Goal: Participate in discussion: Engage in conversation with other users on a specific topic

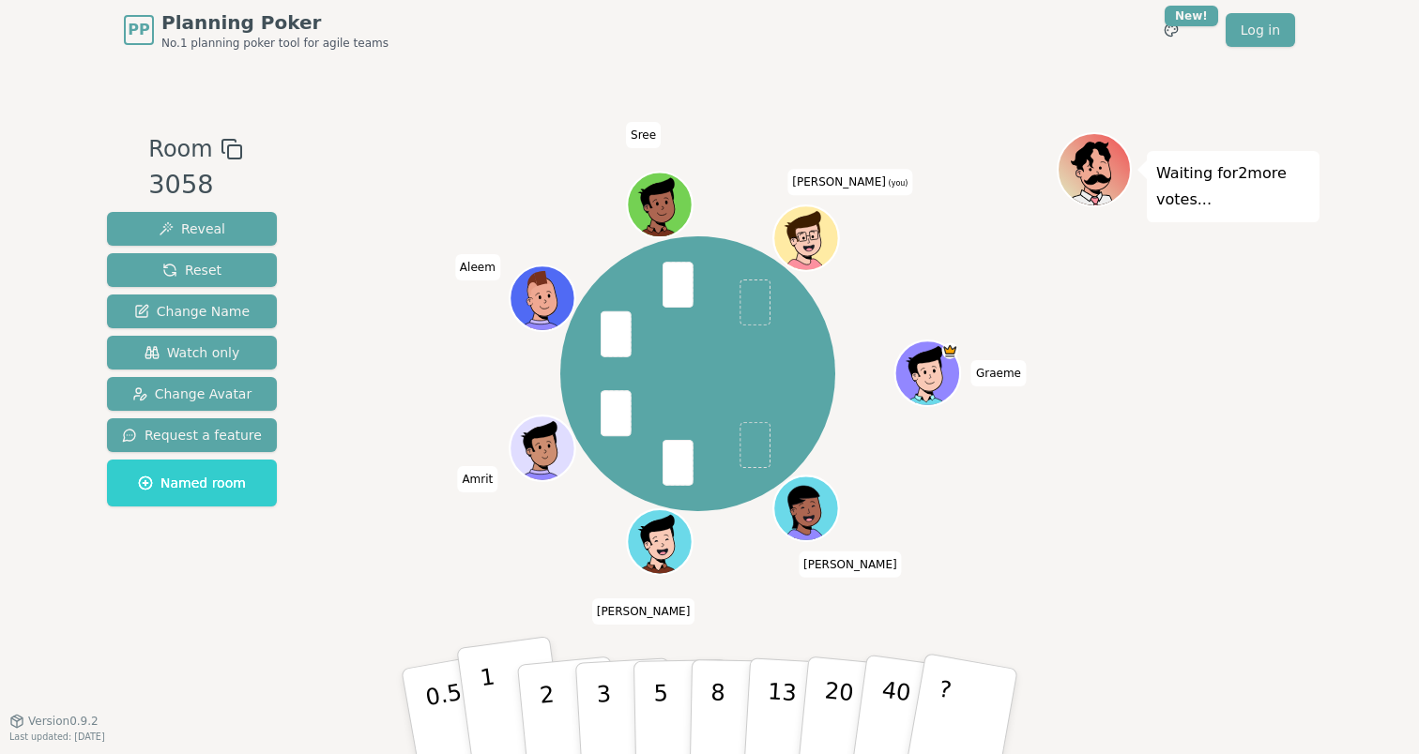
click at [485, 710] on p "1" at bounding box center [493, 714] width 28 height 102
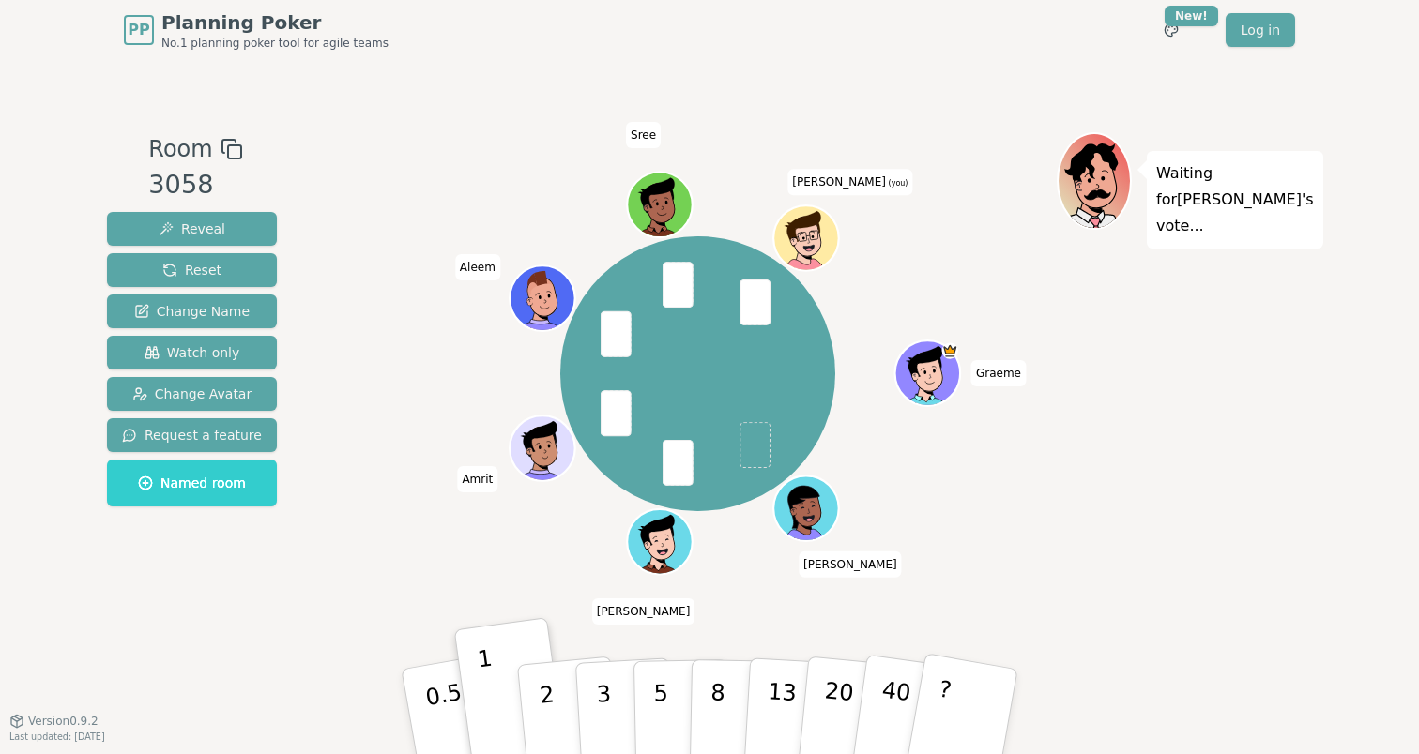
click at [1062, 428] on div "Waiting for [PERSON_NAME] 's vote..." at bounding box center [1188, 390] width 263 height 516
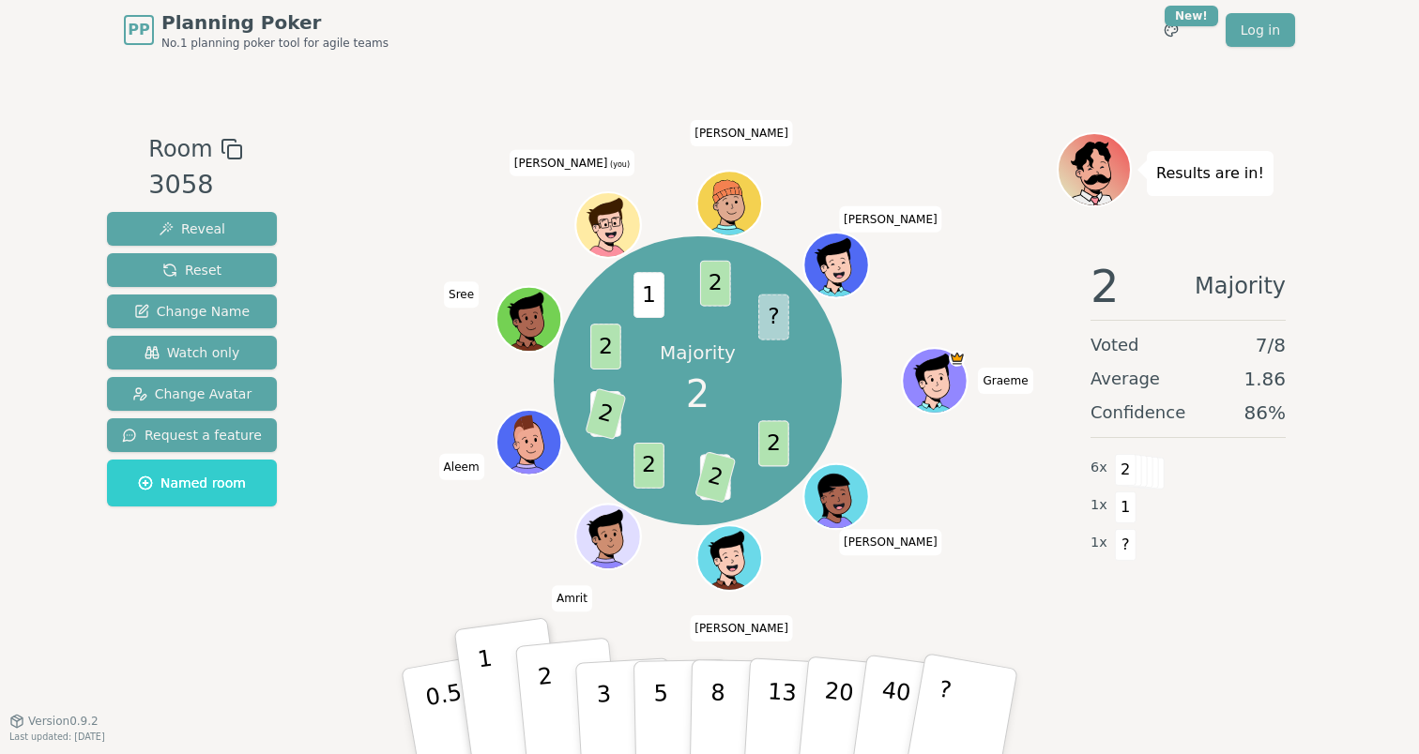
click at [547, 729] on p "2" at bounding box center [549, 714] width 24 height 102
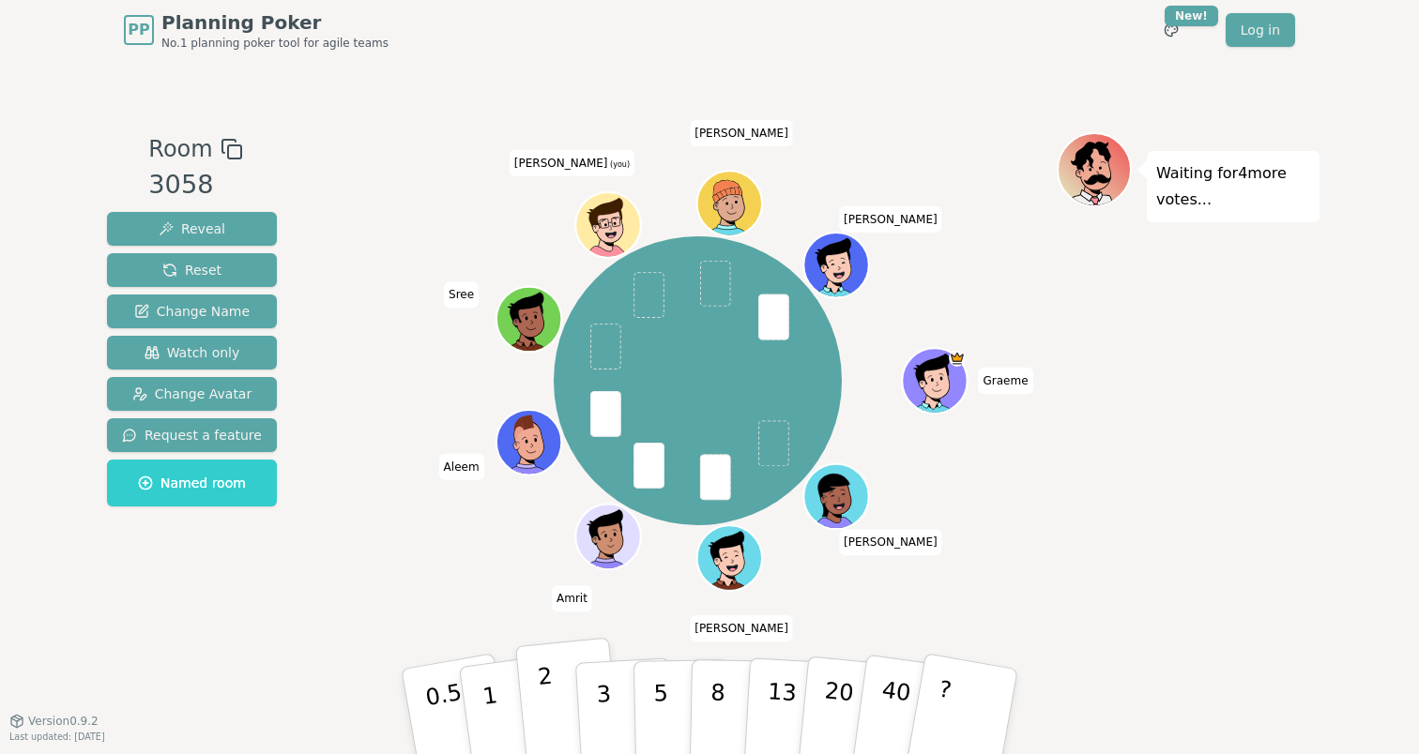
click at [556, 682] on button "2" at bounding box center [568, 712] width 107 height 149
click at [1246, 620] on div "Waiting for 3 more votes..." at bounding box center [1188, 390] width 263 height 516
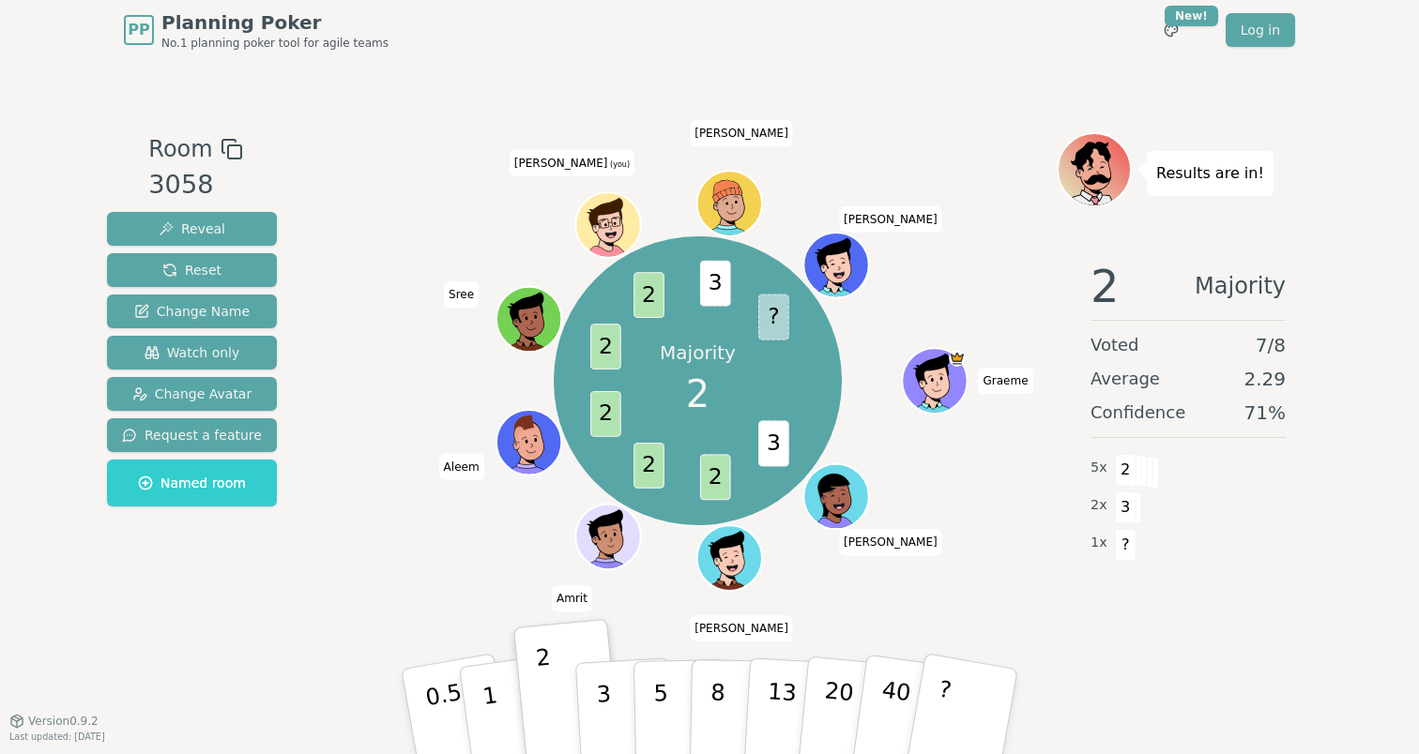
click at [476, 599] on div "Majority 2 3 2 2 2 2 2 3 ? [PERSON_NAME] [PERSON_NAME] [PERSON_NAME] (you) [PER…" at bounding box center [698, 390] width 718 height 516
click at [607, 700] on p "3" at bounding box center [605, 713] width 21 height 102
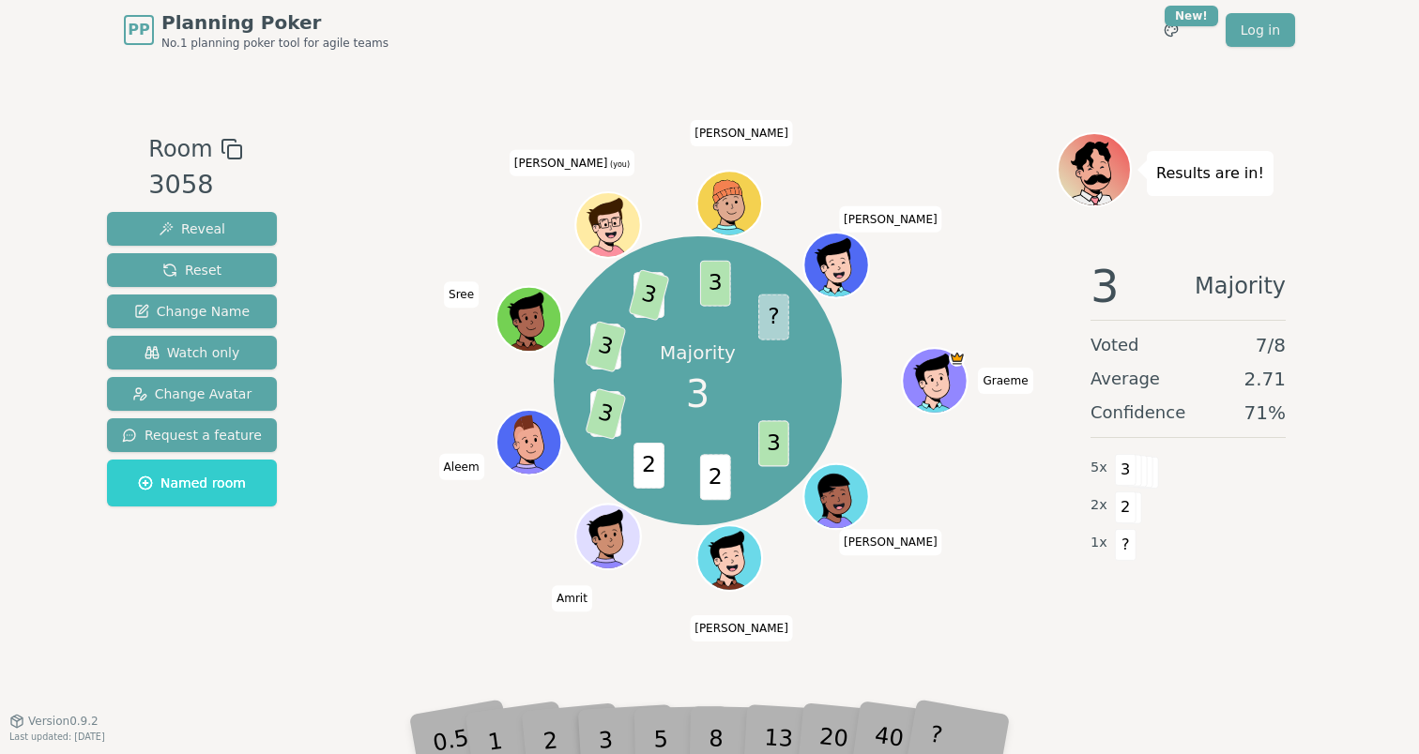
click at [424, 544] on div "Majority 3 3 2 2 2 3 2 3 2 3 3 ? [PERSON_NAME] [PERSON_NAME] [PERSON_NAME] (you…" at bounding box center [698, 381] width 718 height 430
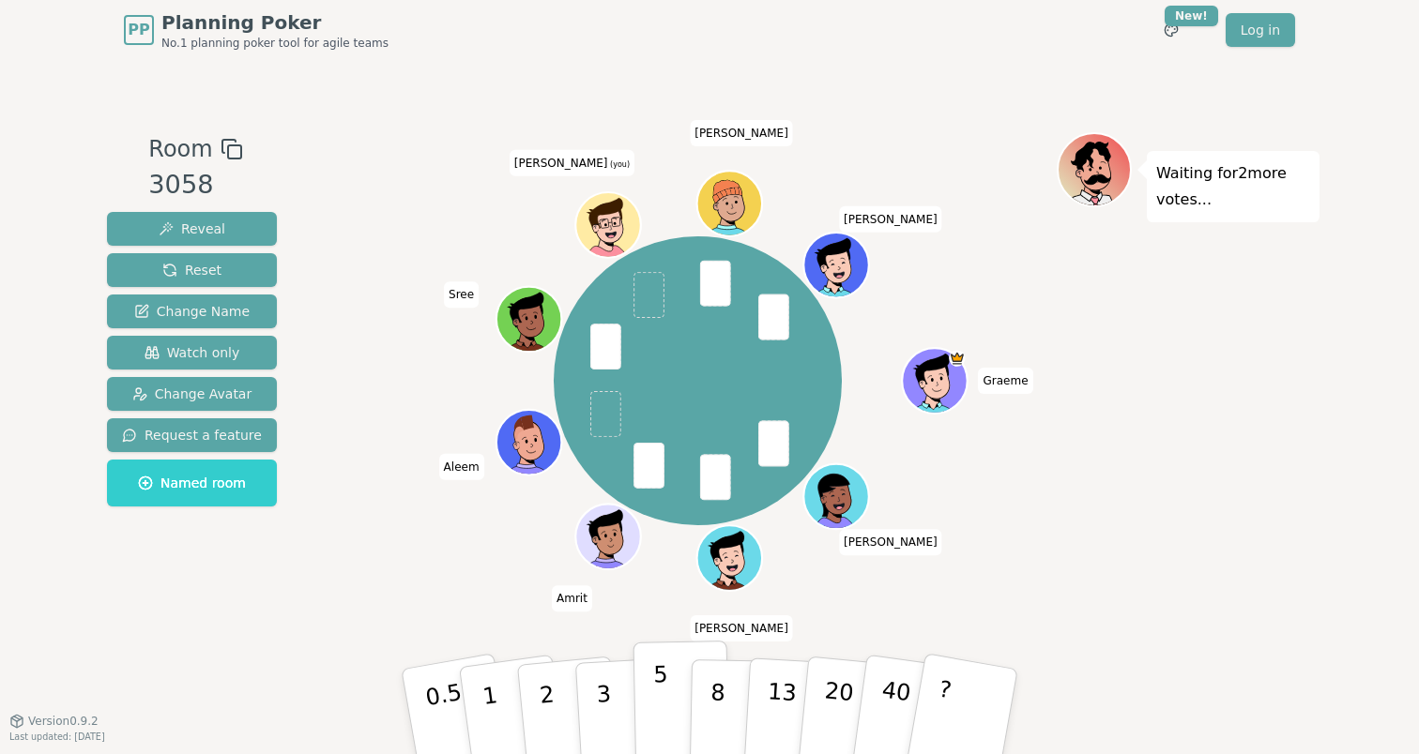
click at [661, 692] on p "5" at bounding box center [661, 712] width 16 height 101
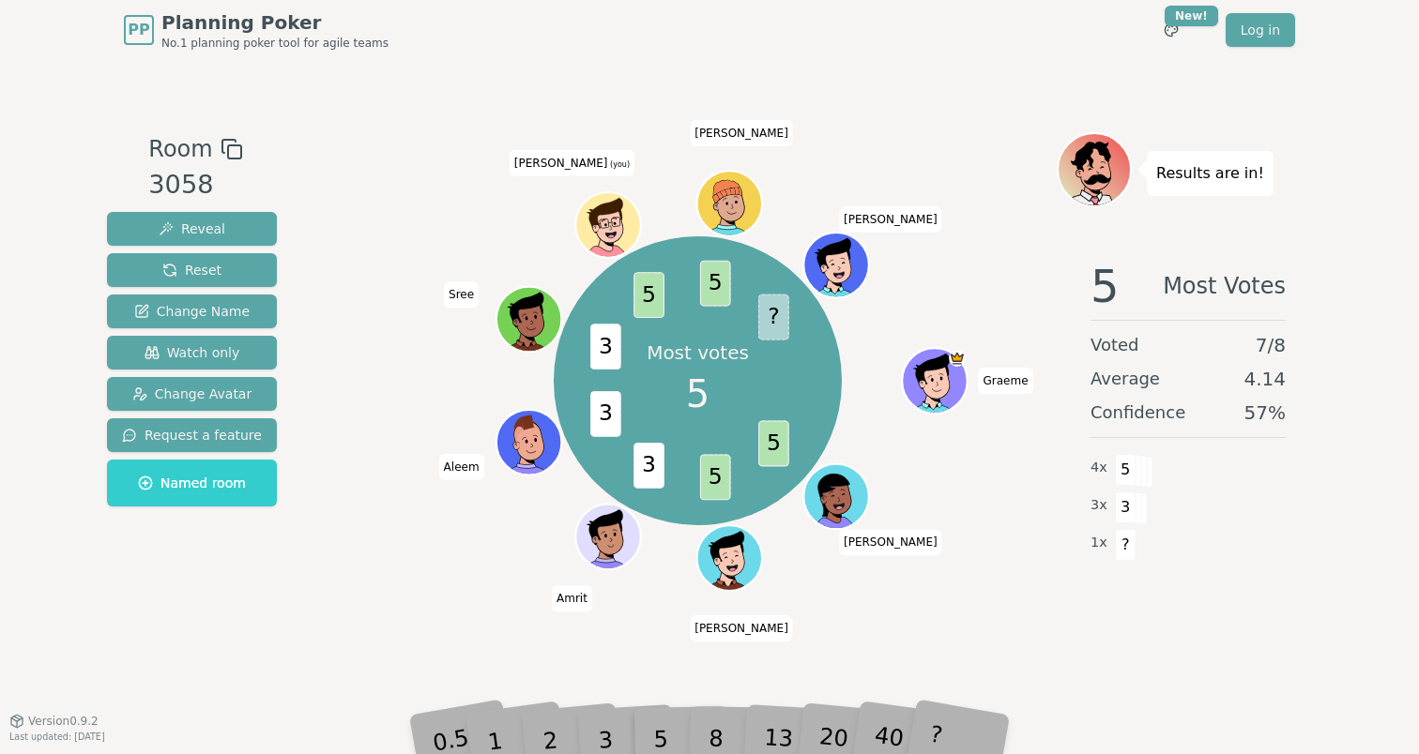
click at [318, 511] on div "Room 3058 Reveal Reset Change Name Watch only Change Avatar Request a feature N…" at bounding box center [709, 390] width 1220 height 516
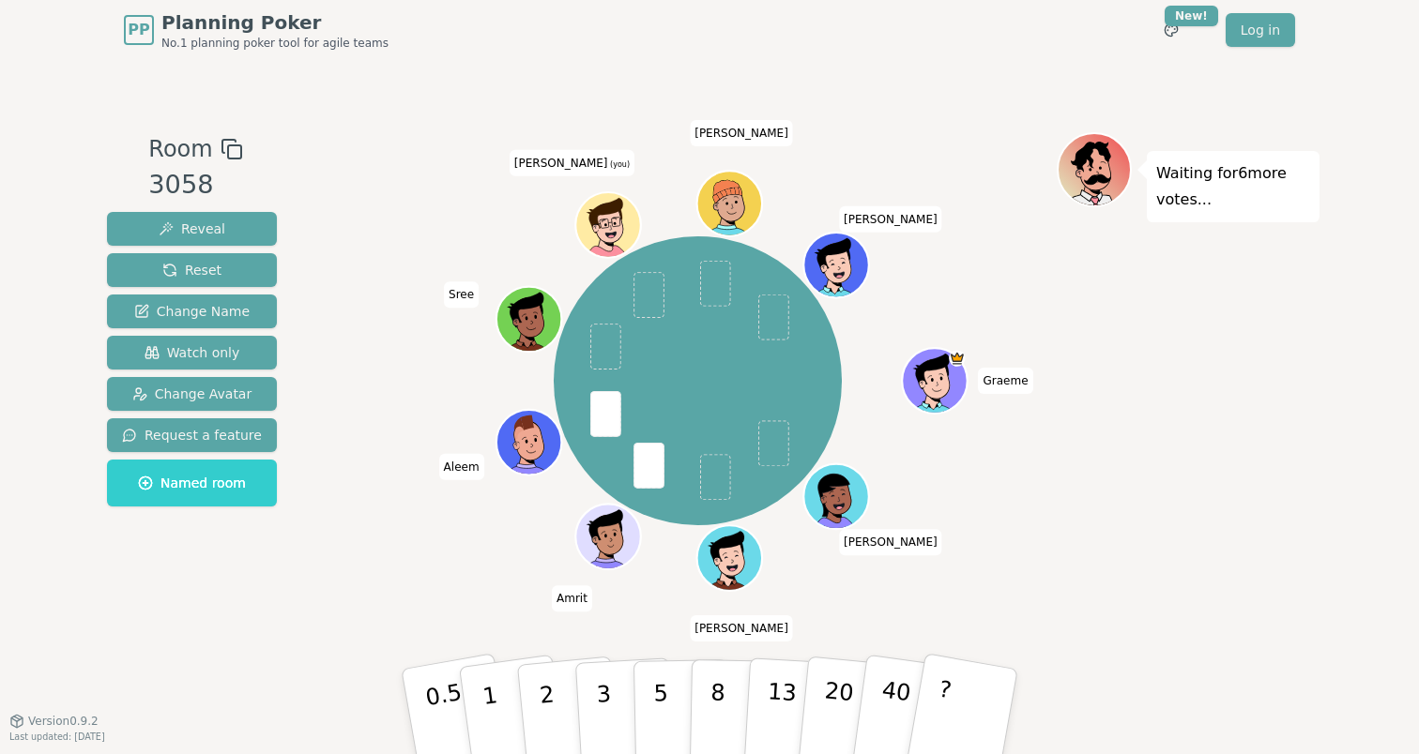
click at [613, 613] on div "[DEMOGRAPHIC_DATA] [PERSON_NAME] [PERSON_NAME] [PERSON_NAME] (you) [PERSON_NAME]" at bounding box center [698, 390] width 718 height 516
click at [604, 679] on p "3" at bounding box center [605, 713] width 21 height 102
click at [317, 440] on div "Room 3058 Reveal Reset Change Name Watch only Change Avatar Request a feature N…" at bounding box center [709, 390] width 1220 height 516
click at [946, 280] on div "[DEMOGRAPHIC_DATA] [PERSON_NAME] [PERSON_NAME] [PERSON_NAME] (you) [PERSON_NAME]" at bounding box center [698, 381] width 718 height 430
click at [543, 689] on p "2" at bounding box center [549, 714] width 24 height 102
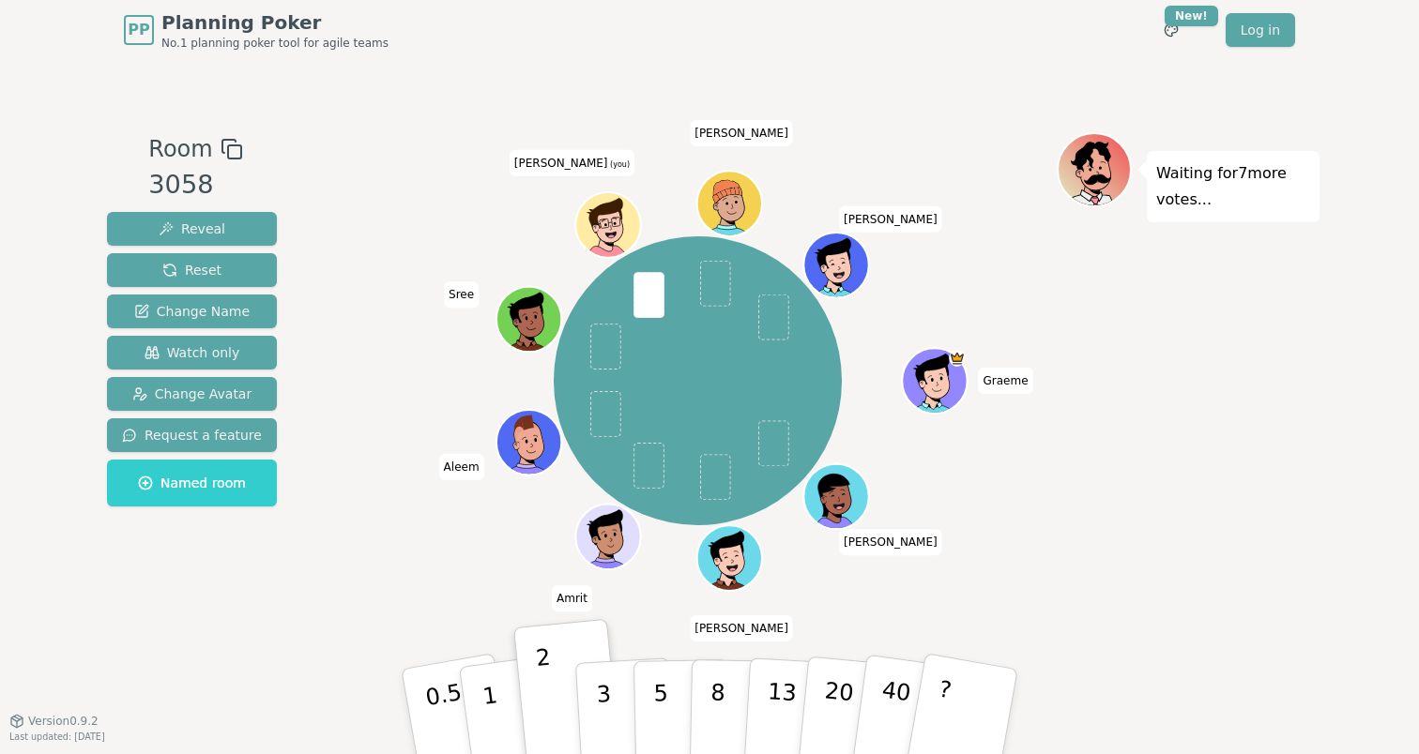
click at [1239, 339] on div "Waiting for 7 more votes..." at bounding box center [1188, 390] width 263 height 516
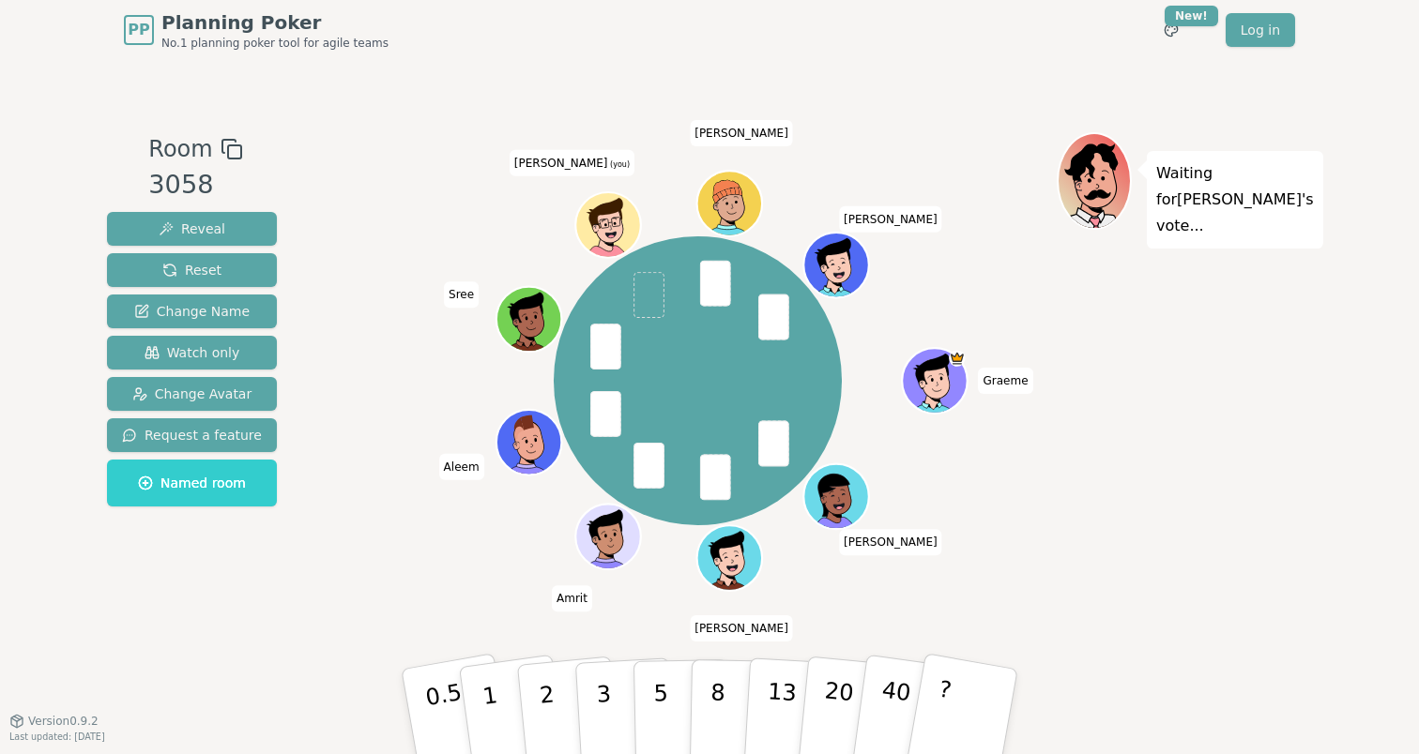
click at [451, 575] on div "[DEMOGRAPHIC_DATA] [PERSON_NAME] [PERSON_NAME] [PERSON_NAME] (you) [PERSON_NAME]" at bounding box center [698, 381] width 718 height 430
click at [508, 699] on button "1" at bounding box center [512, 712] width 112 height 152
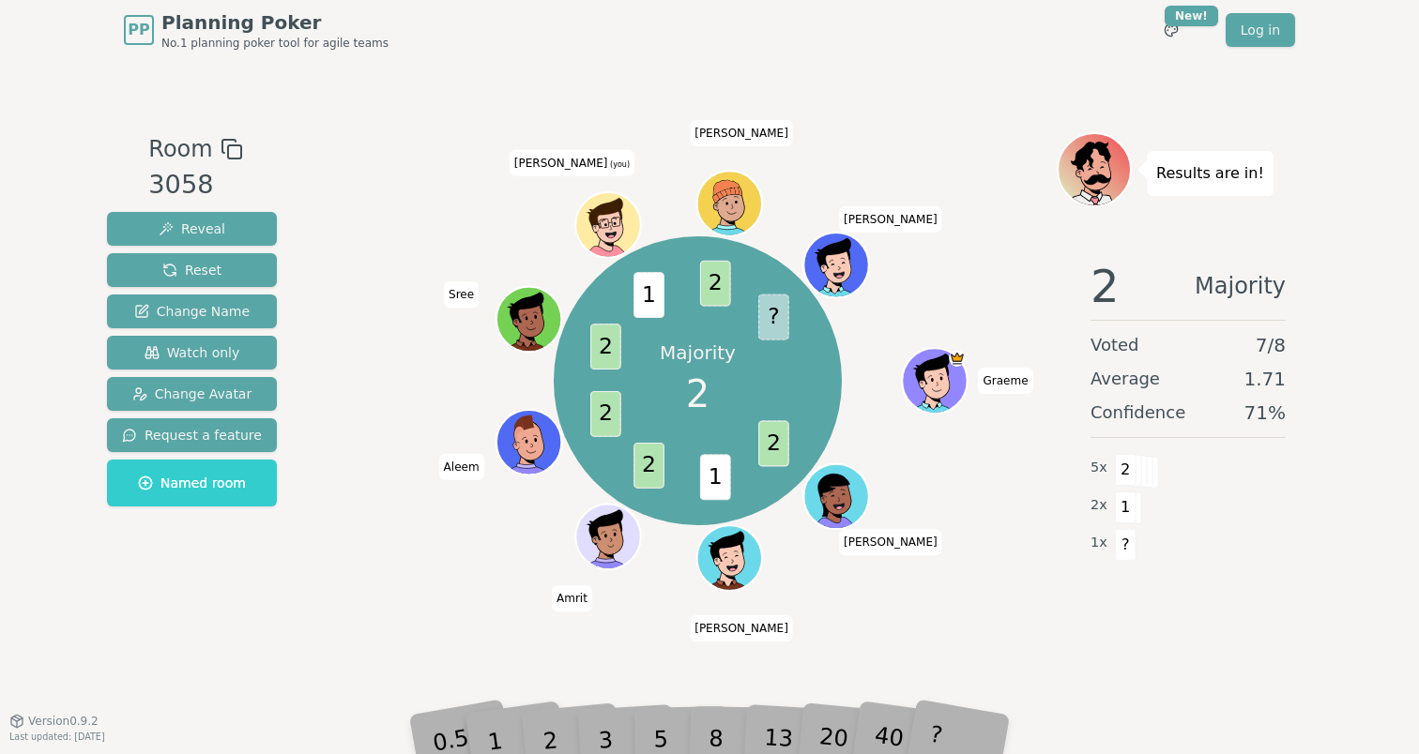
click at [435, 553] on div "Majority 2 2 1 2 2 2 1 2 ? [PERSON_NAME] [PERSON_NAME] [PERSON_NAME] (you) [PER…" at bounding box center [698, 381] width 718 height 430
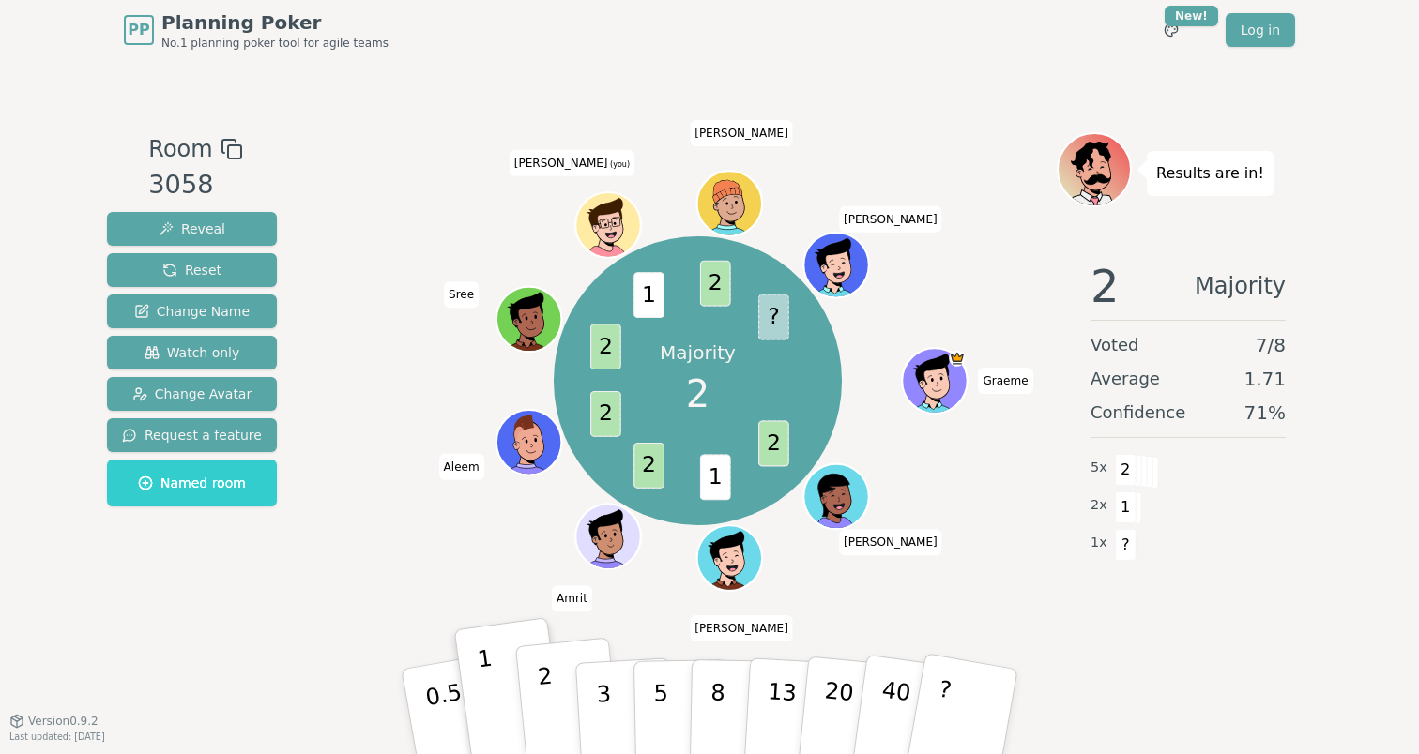
click at [550, 689] on p "2" at bounding box center [549, 714] width 24 height 102
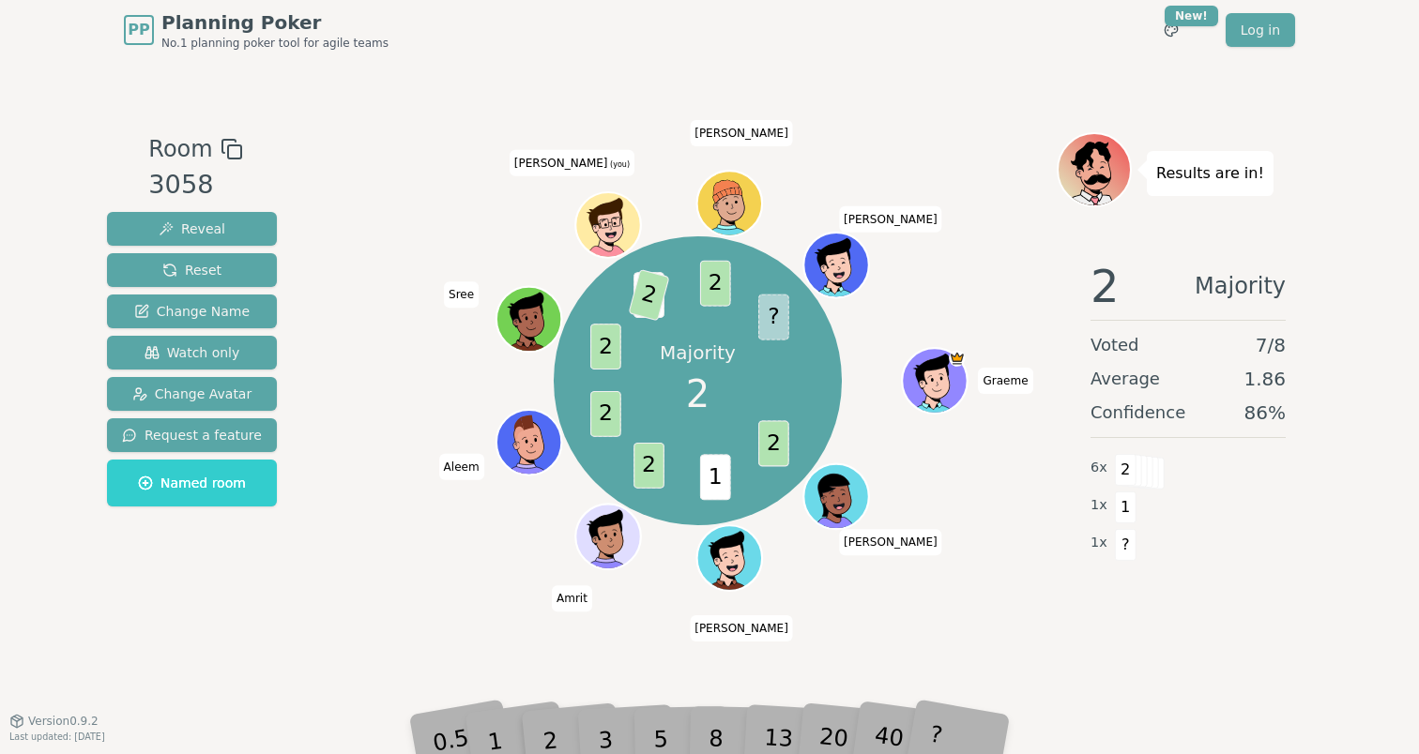
click at [369, 557] on div "Majority 2 2 1 2 2 2 1 2 2 ? [PERSON_NAME] [PERSON_NAME] [PERSON_NAME] (you) [P…" at bounding box center [698, 381] width 718 height 430
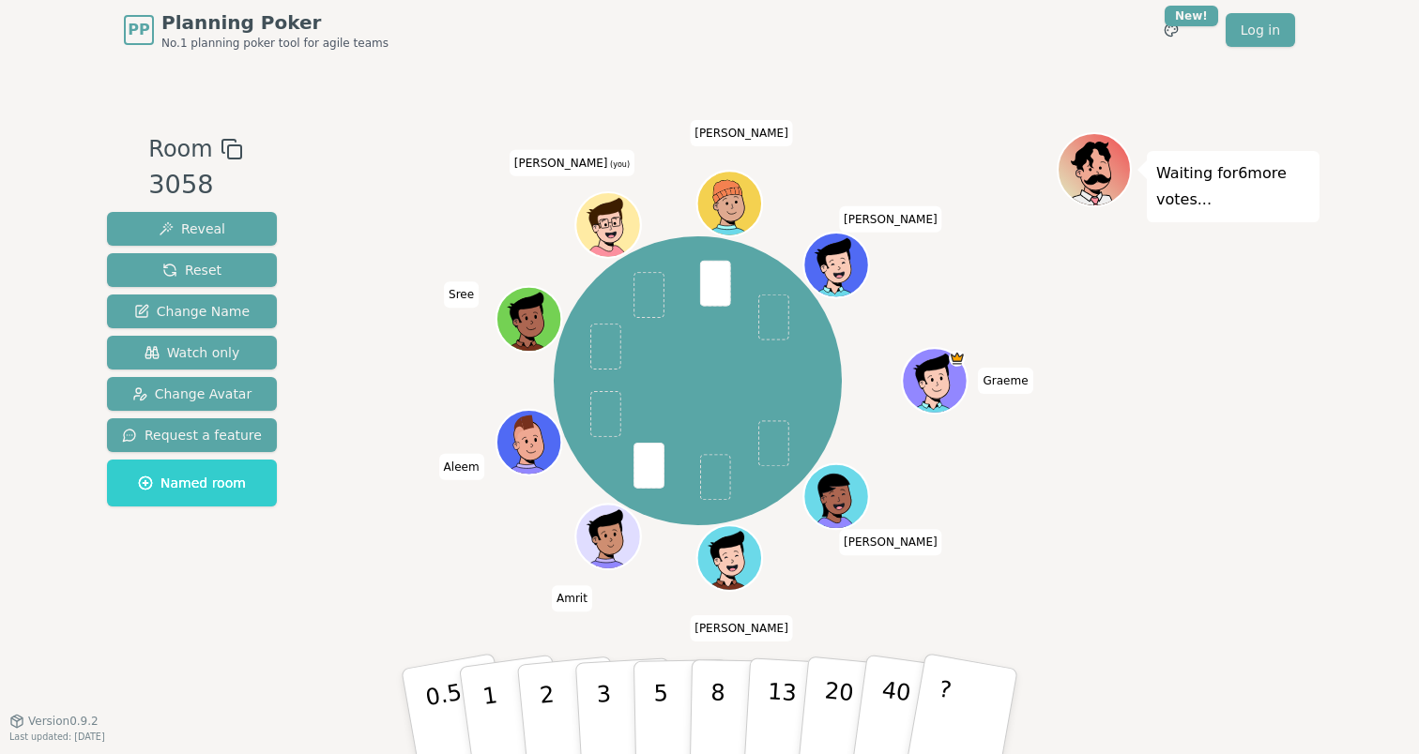
click at [373, 567] on div "[DEMOGRAPHIC_DATA] [PERSON_NAME] [PERSON_NAME] [PERSON_NAME] (you) [PERSON_NAME]" at bounding box center [698, 381] width 718 height 430
click at [603, 712] on p "3" at bounding box center [605, 713] width 21 height 102
click at [374, 538] on div "[DEMOGRAPHIC_DATA] [PERSON_NAME] [PERSON_NAME] [PERSON_NAME] (you) [PERSON_NAME]" at bounding box center [698, 381] width 718 height 430
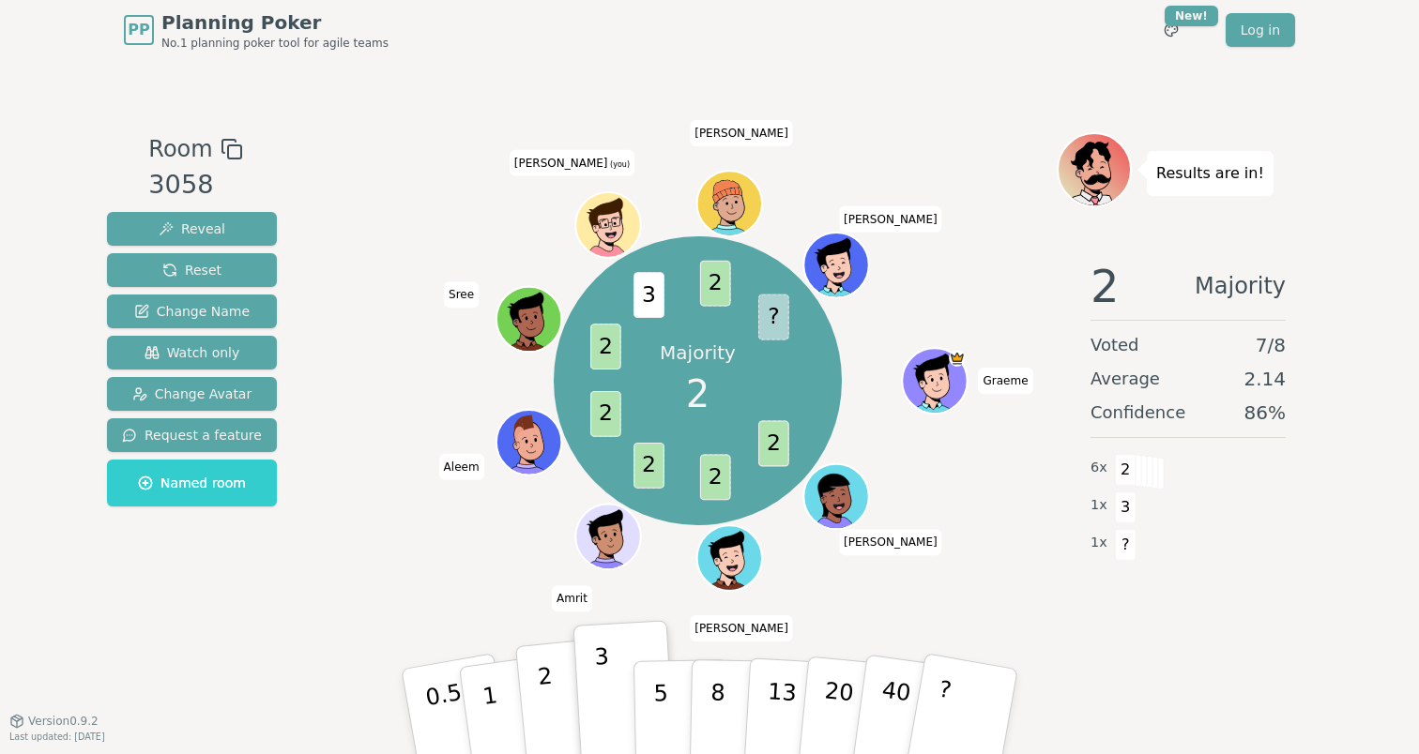
click at [552, 692] on button "2" at bounding box center [568, 712] width 107 height 149
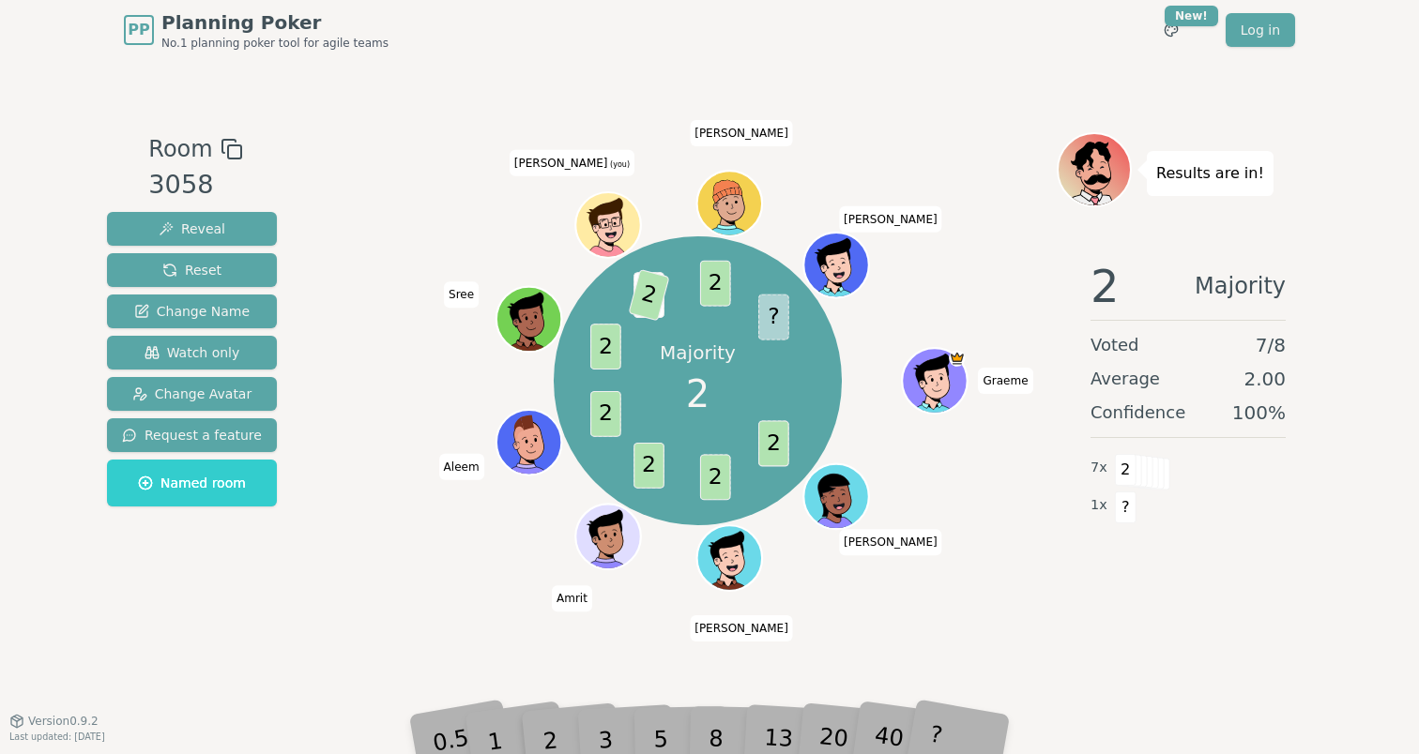
click at [424, 534] on div "Majority 2 2 2 2 2 2 3 2 2 ? [PERSON_NAME] [PERSON_NAME] [PERSON_NAME] (you) [P…" at bounding box center [698, 381] width 718 height 430
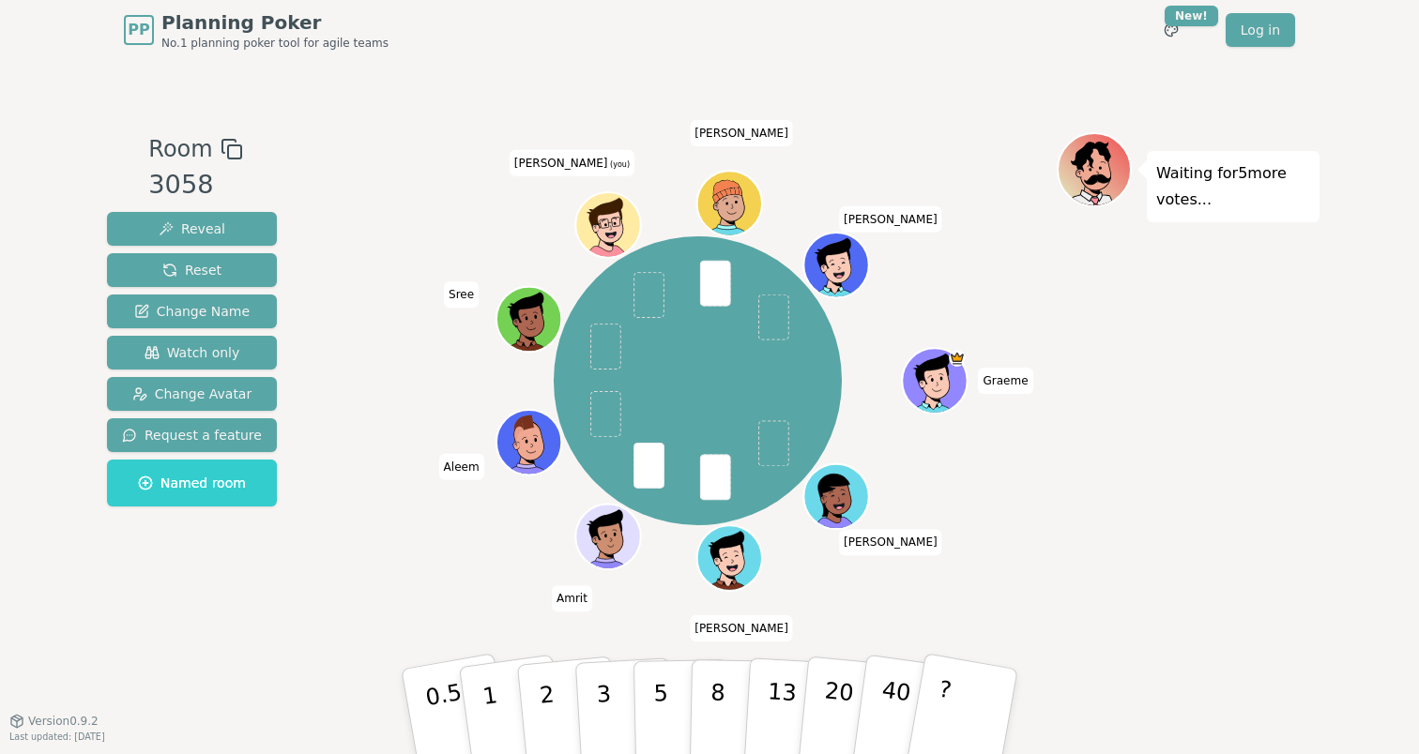
click at [1234, 326] on div "Waiting for 5 more votes..." at bounding box center [1188, 390] width 263 height 516
click at [485, 683] on p "1" at bounding box center [493, 714] width 28 height 102
click at [404, 187] on div "[DEMOGRAPHIC_DATA] [PERSON_NAME] [PERSON_NAME] [PERSON_NAME] (you) [PERSON_NAME]" at bounding box center [698, 381] width 718 height 430
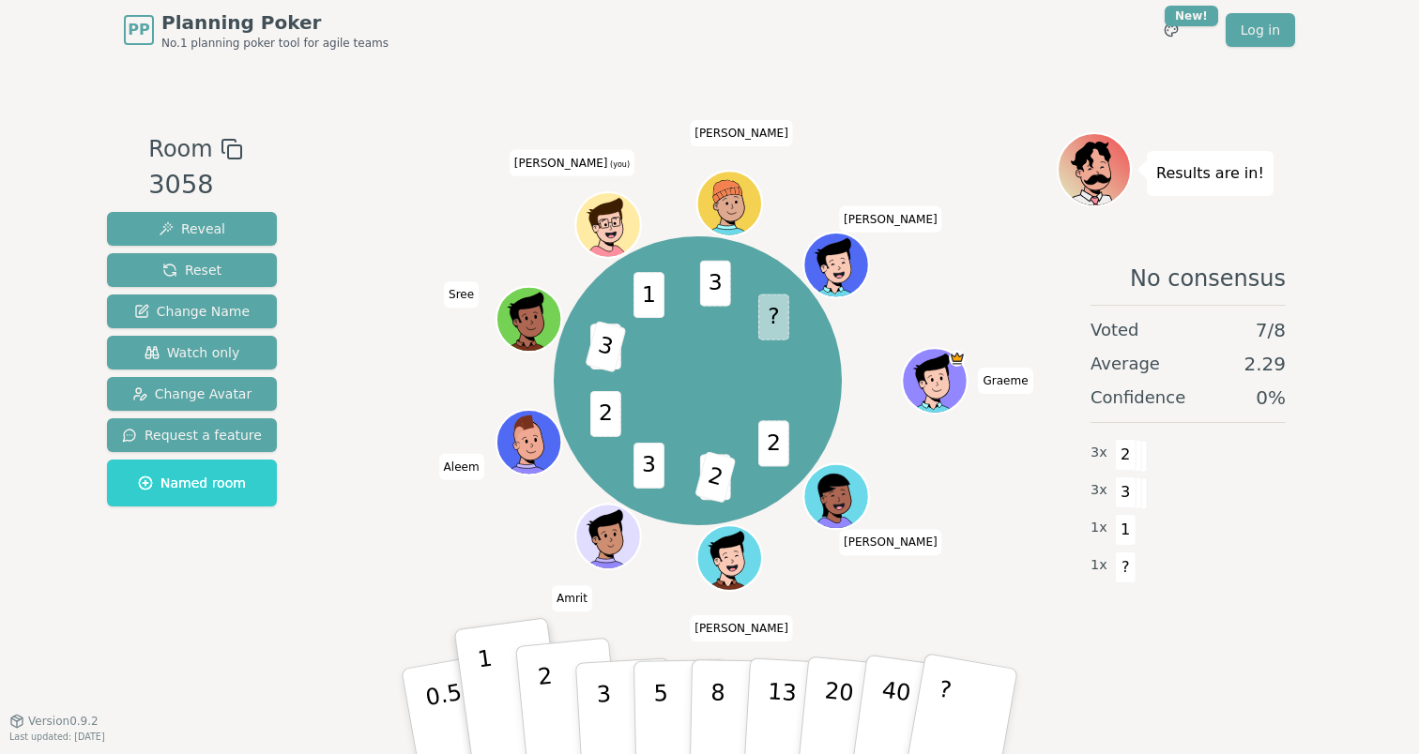
click at [558, 700] on button "2" at bounding box center [568, 712] width 107 height 149
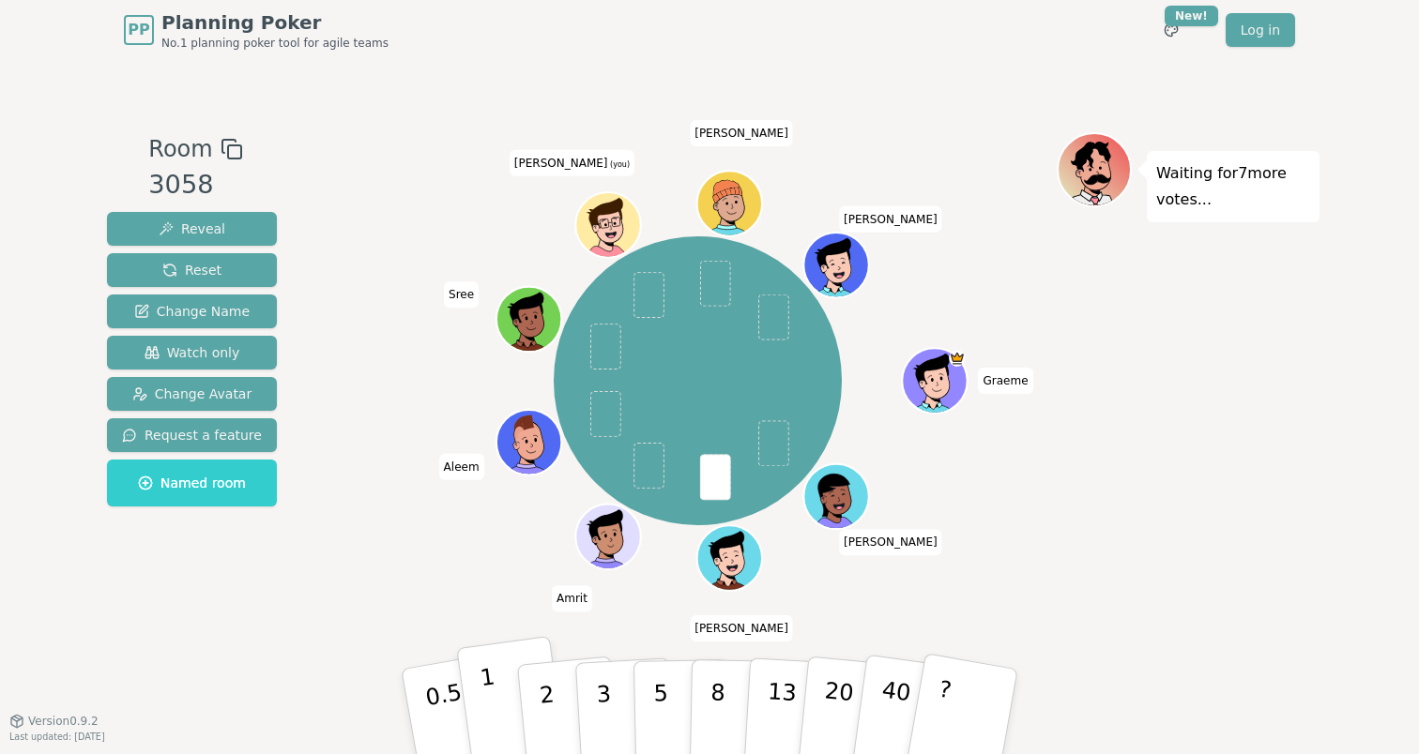
click at [495, 703] on button "1" at bounding box center [512, 712] width 112 height 152
click at [363, 556] on div "[DEMOGRAPHIC_DATA] [PERSON_NAME] [PERSON_NAME] [PERSON_NAME] (you) [PERSON_NAME]" at bounding box center [698, 381] width 718 height 430
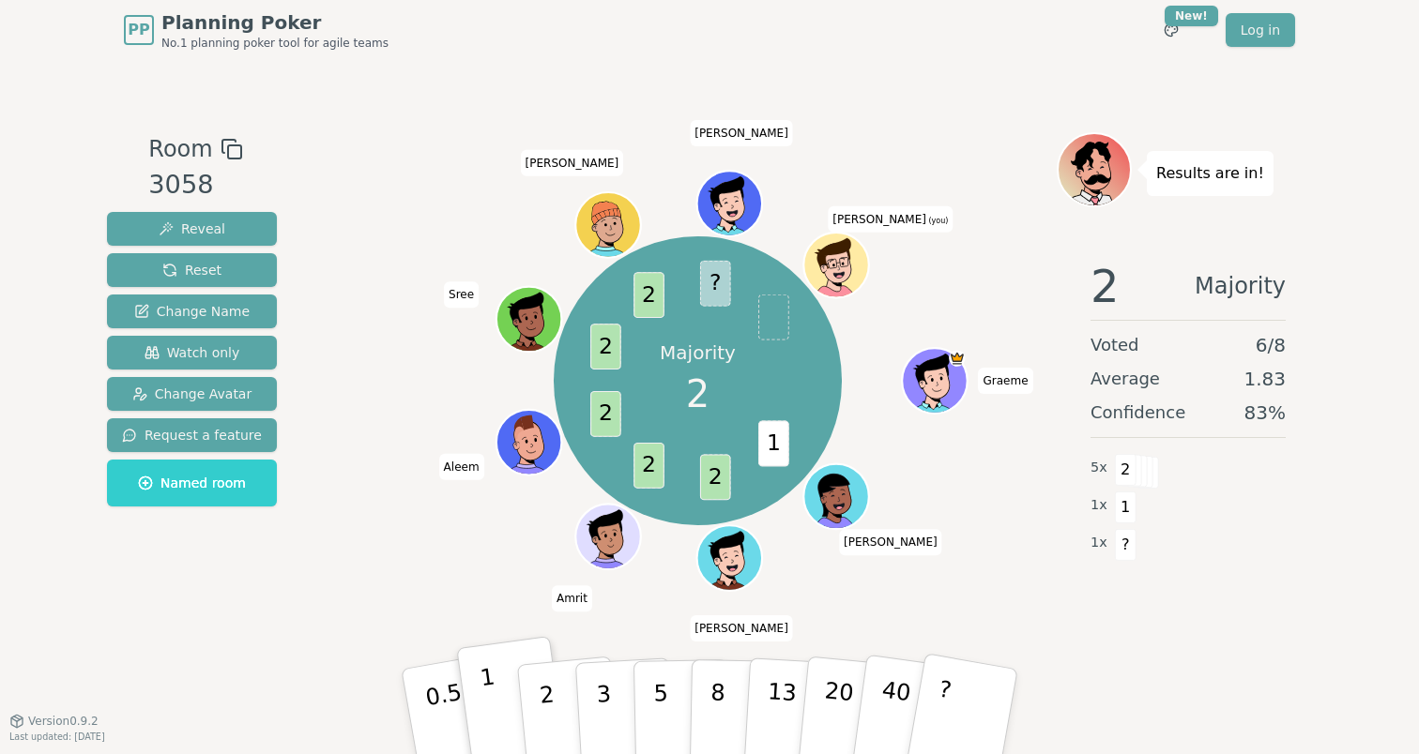
click at [495, 684] on button "1" at bounding box center [512, 712] width 112 height 152
click at [425, 546] on div "Majority 2 1 2 2 2 2 2 ? 1 Graeme [PERSON_NAME] [PERSON_NAME] Sree [PERSON_NAME…" at bounding box center [698, 381] width 718 height 430
click at [330, 473] on div "Room 3058 Reveal Reset Change Name Watch only Change Avatar Request a feature N…" at bounding box center [709, 390] width 1220 height 516
click at [351, 432] on div "Majority 2 1 2 2 2 2 2 ? 1 Graeme [PERSON_NAME] [PERSON_NAME] Sree [PERSON_NAME…" at bounding box center [698, 381] width 718 height 430
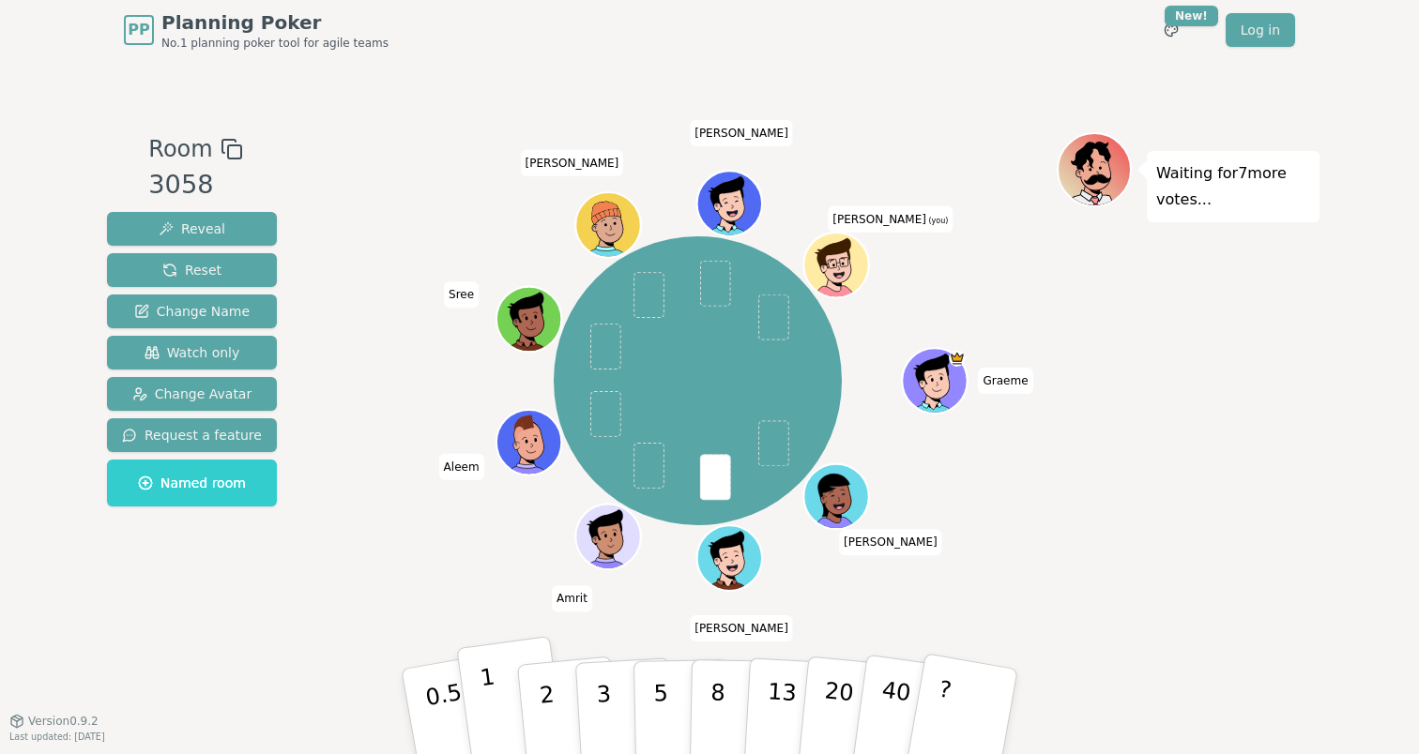
click at [494, 696] on button "1" at bounding box center [512, 712] width 112 height 152
click at [442, 603] on div "Graeme [PERSON_NAME] [PERSON_NAME] Sree [PERSON_NAME] (you)" at bounding box center [698, 390] width 718 height 516
click at [434, 718] on p "0.5" at bounding box center [446, 714] width 53 height 106
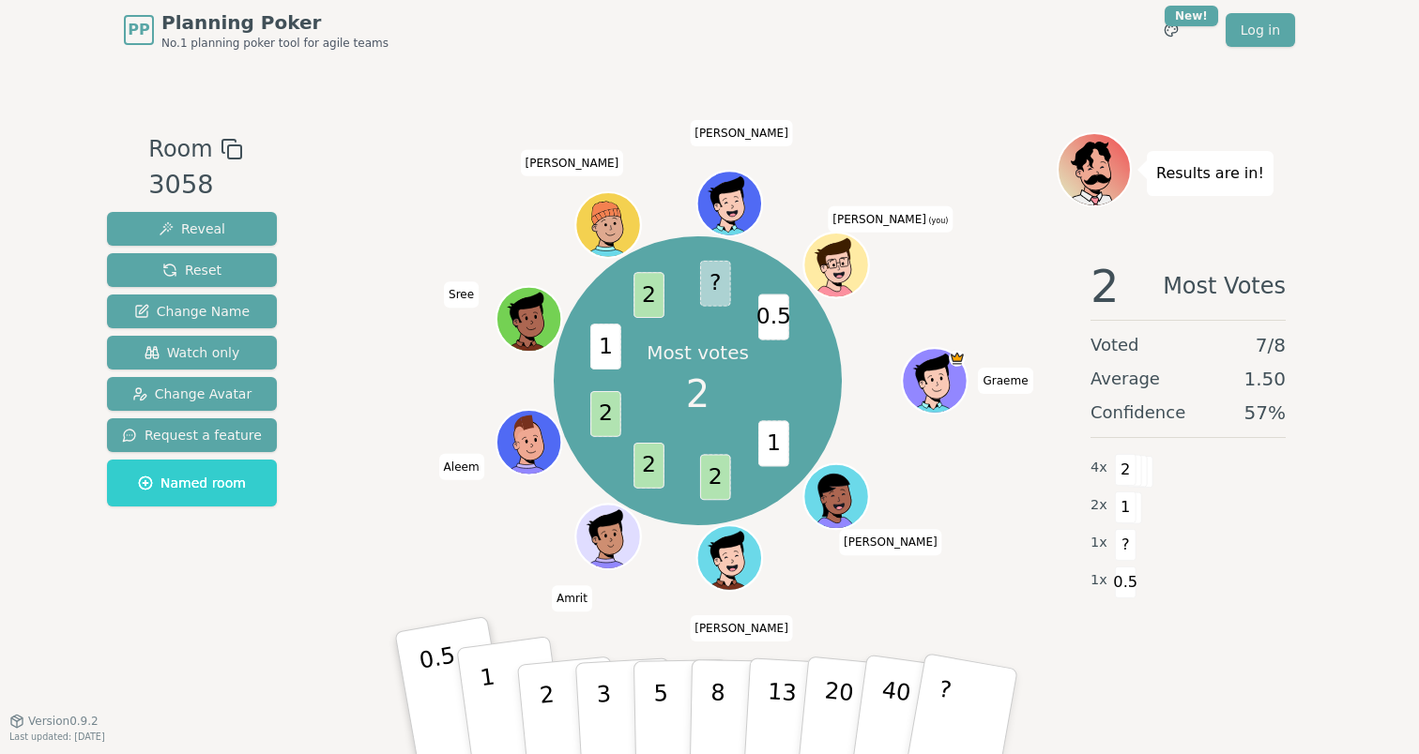
click at [510, 713] on button "1" at bounding box center [512, 712] width 112 height 152
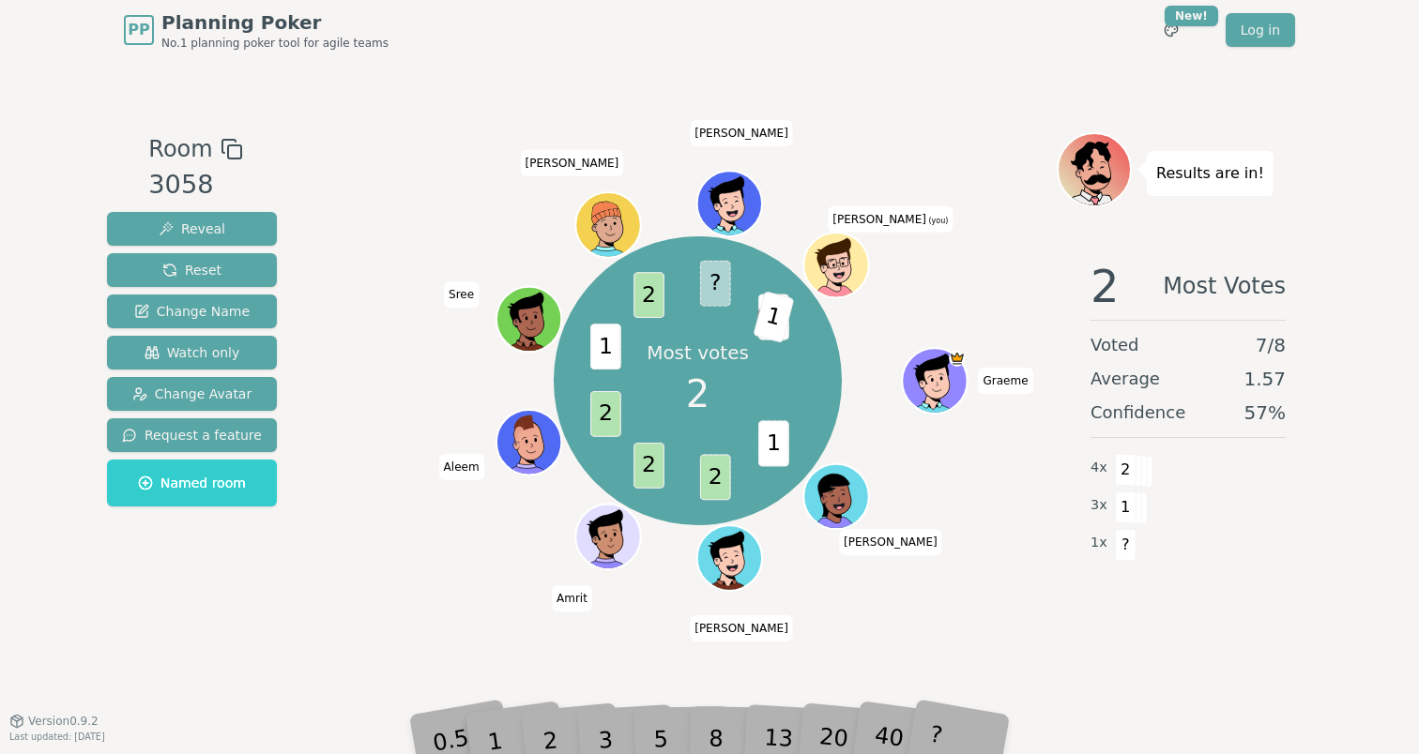
click at [373, 501] on div "Most votes 2 1 2 2 2 1 2 ? 0.5 1 Graeme [PERSON_NAME] [PERSON_NAME] Sree [PERSO…" at bounding box center [698, 381] width 718 height 430
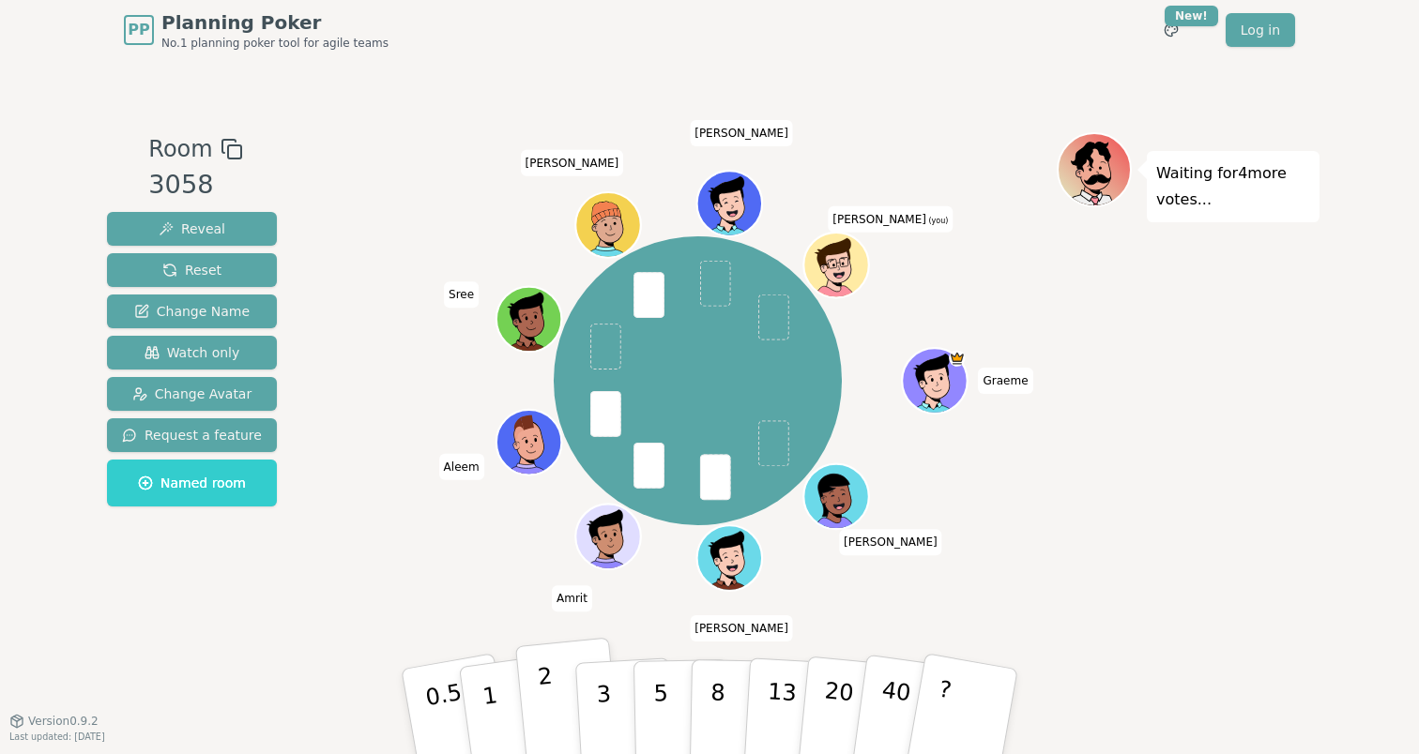
click at [552, 689] on button "2" at bounding box center [568, 712] width 107 height 149
